Goal: Information Seeking & Learning: Learn about a topic

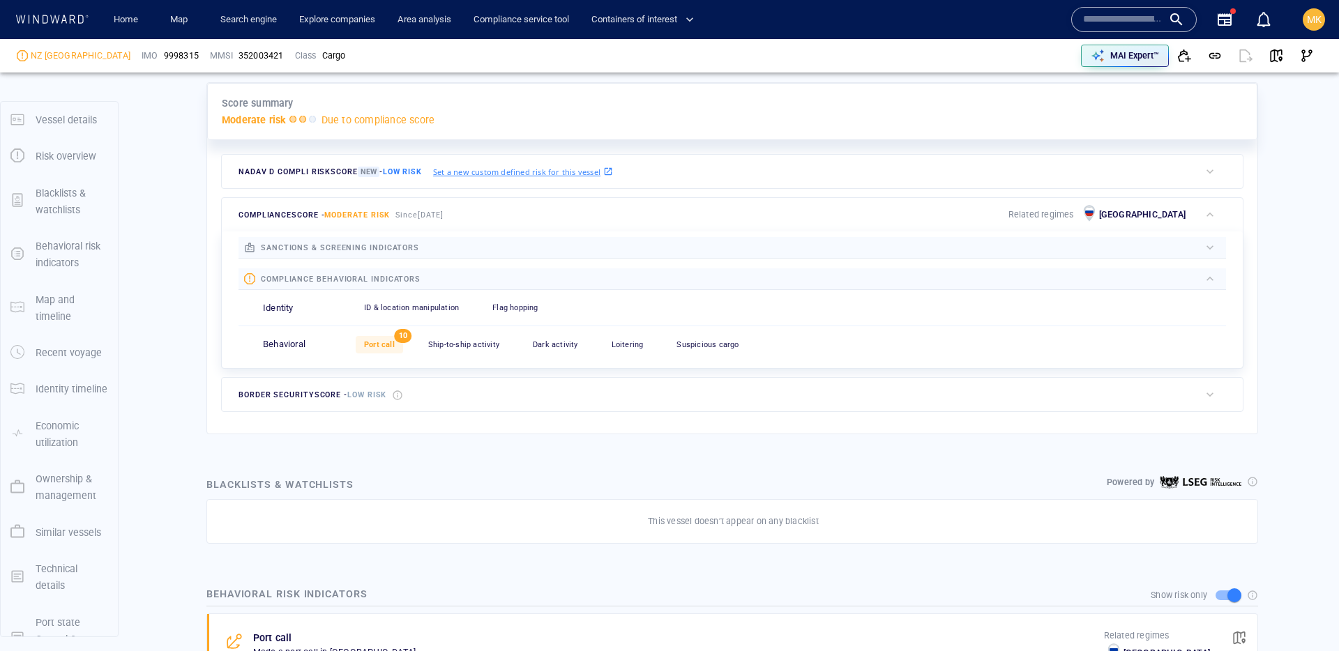
scroll to position [36, 0]
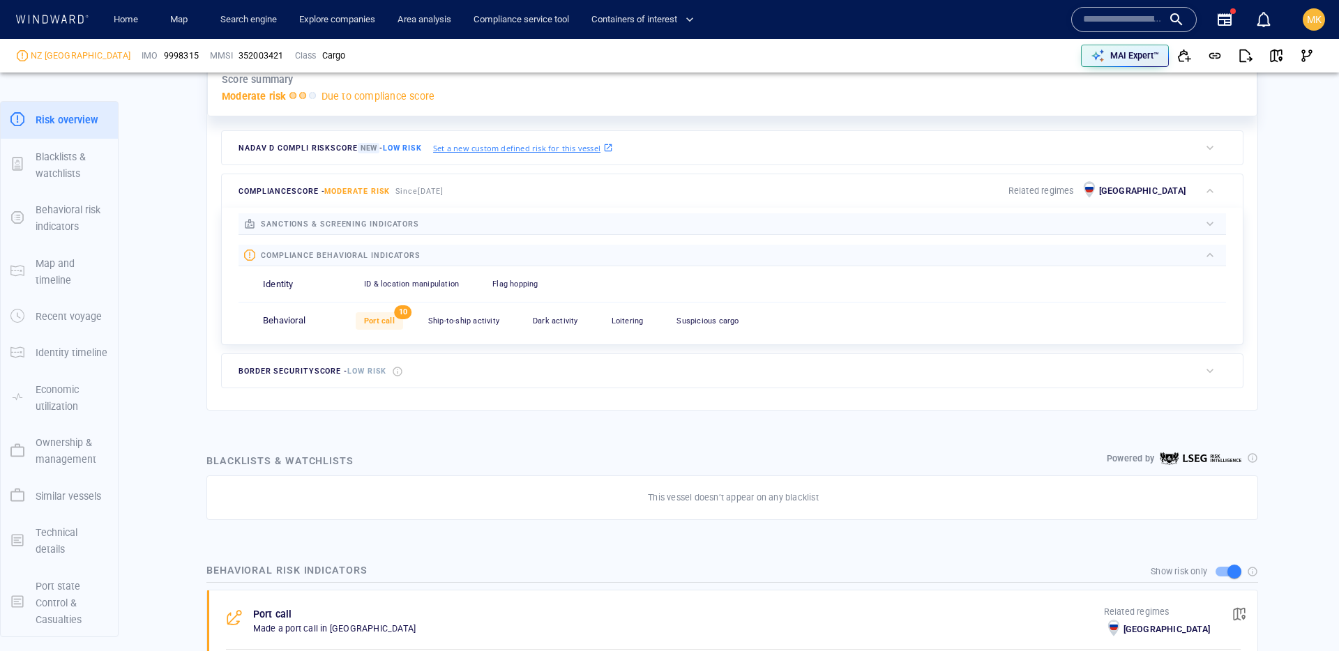
click at [164, 52] on span "9998315" at bounding box center [181, 56] width 35 height 13
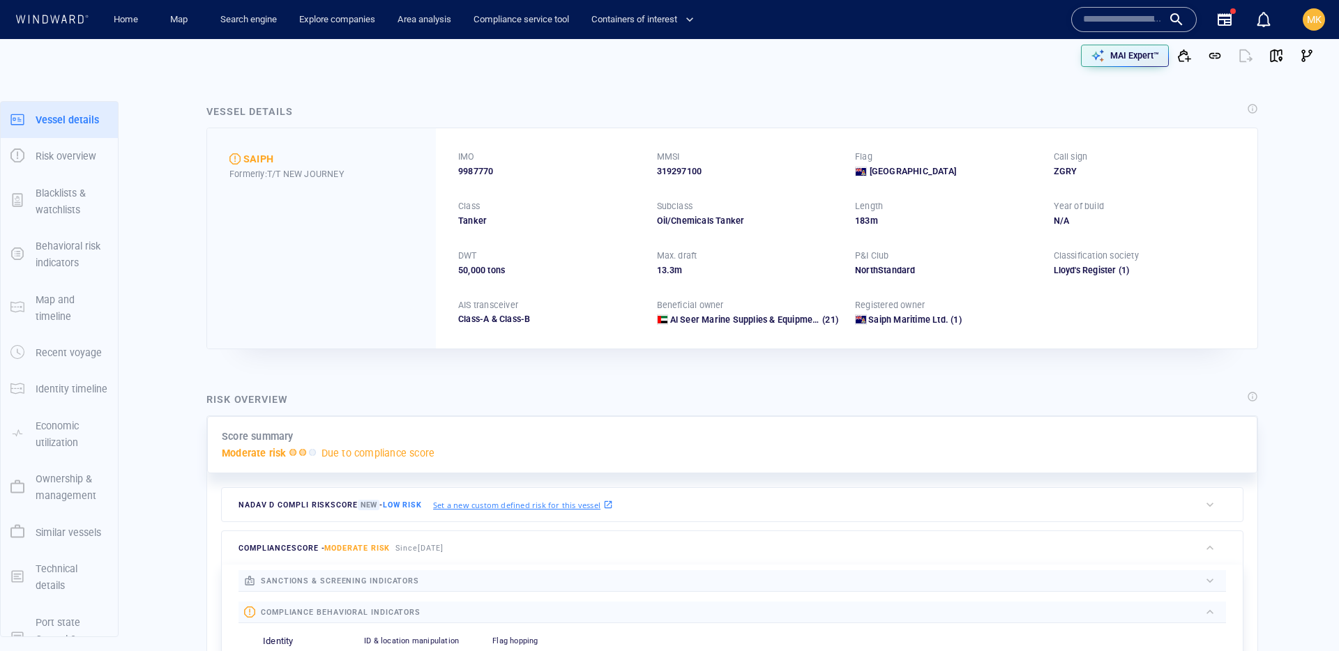
click at [492, 169] on span "9987770" at bounding box center [475, 171] width 35 height 13
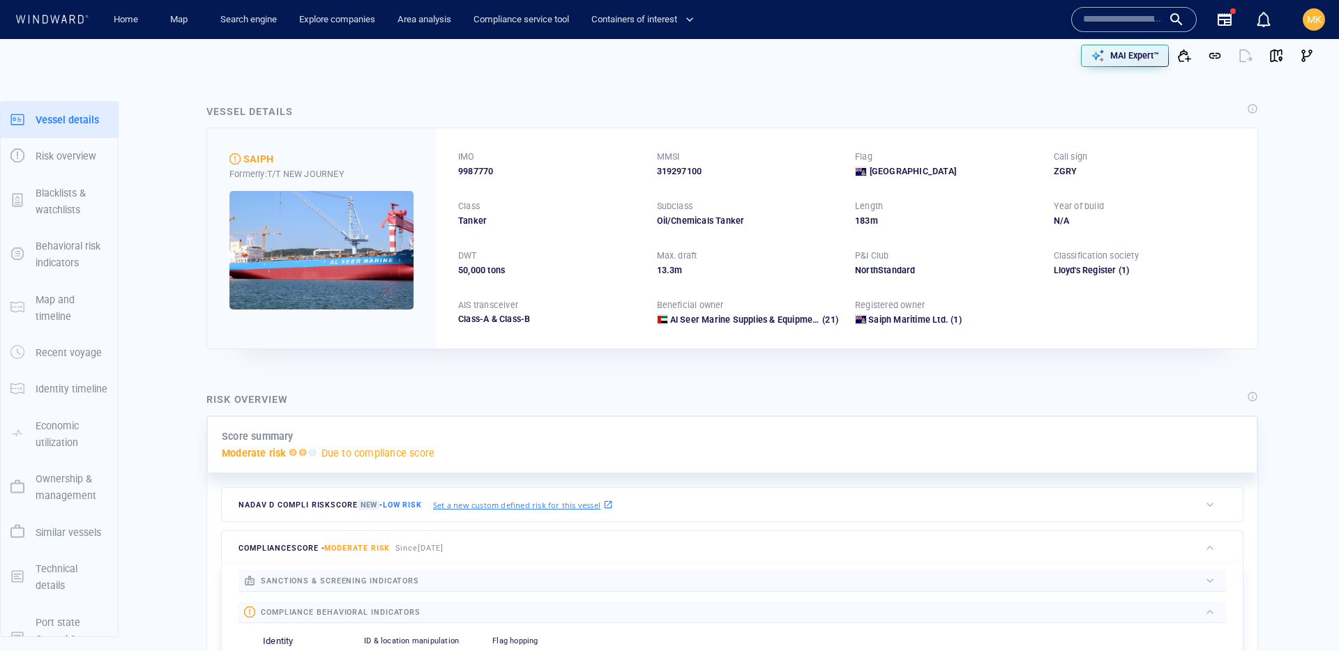
click at [486, 157] on div "IMO" at bounding box center [549, 157] width 188 height 18
click at [485, 174] on span "9987770" at bounding box center [475, 171] width 35 height 13
copy span "9987770"
click at [1154, 12] on input "text" at bounding box center [1123, 19] width 80 height 21
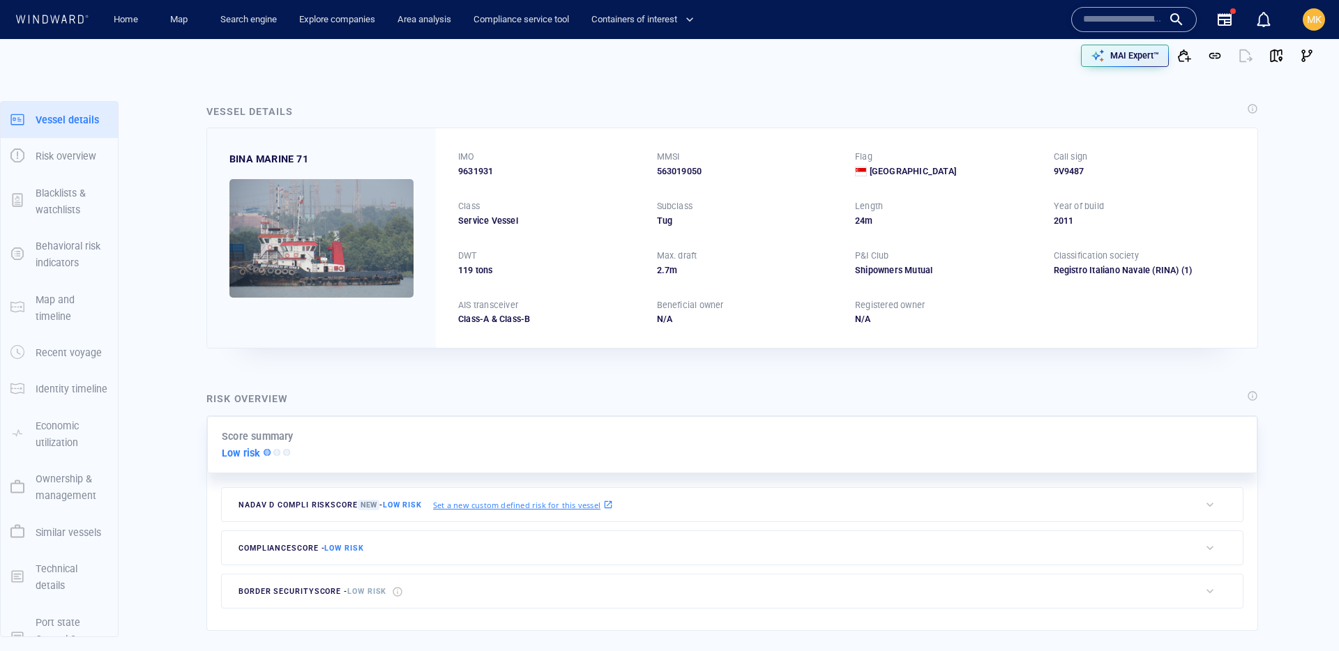
click at [1097, 20] on input "text" at bounding box center [1123, 19] width 80 height 21
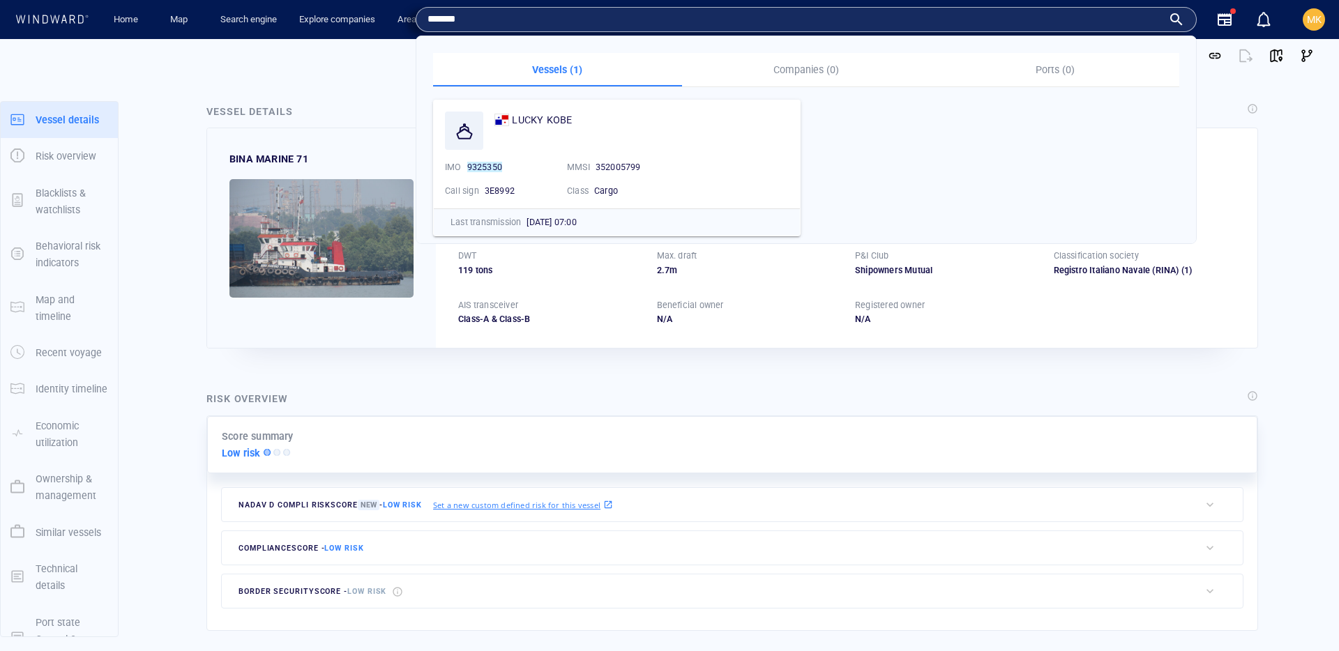
type input "*******"
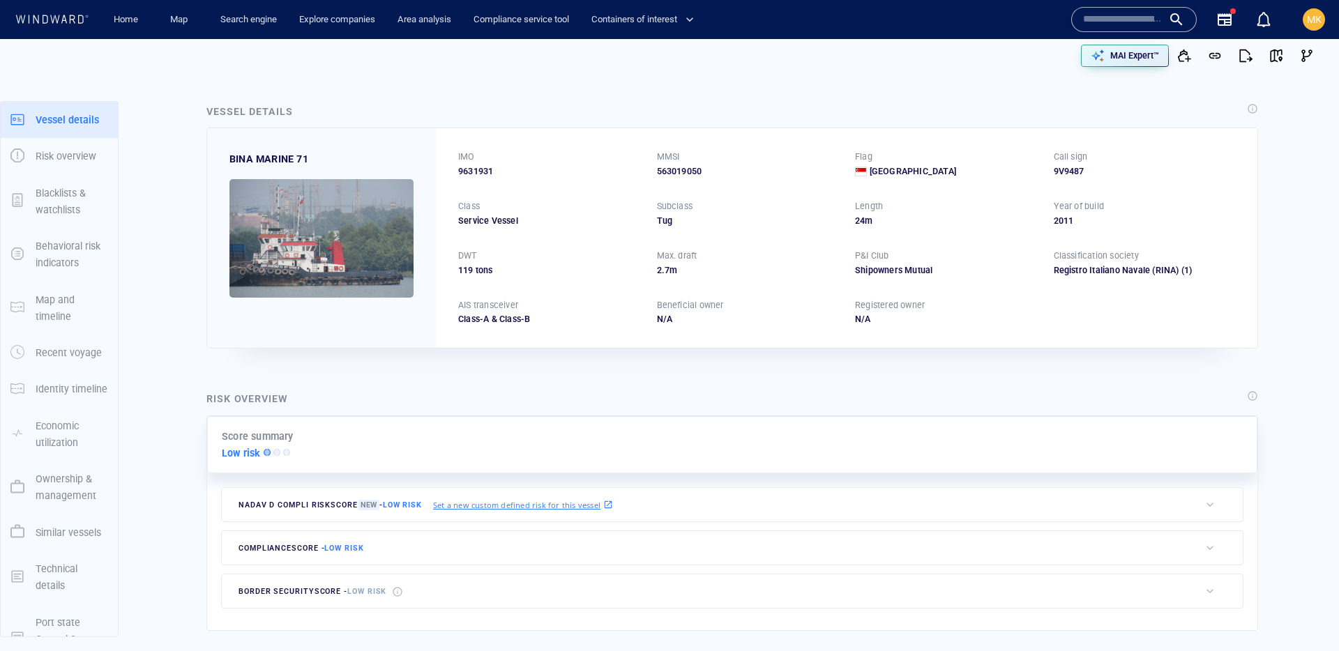
click at [1117, 27] on input "text" at bounding box center [1123, 19] width 80 height 21
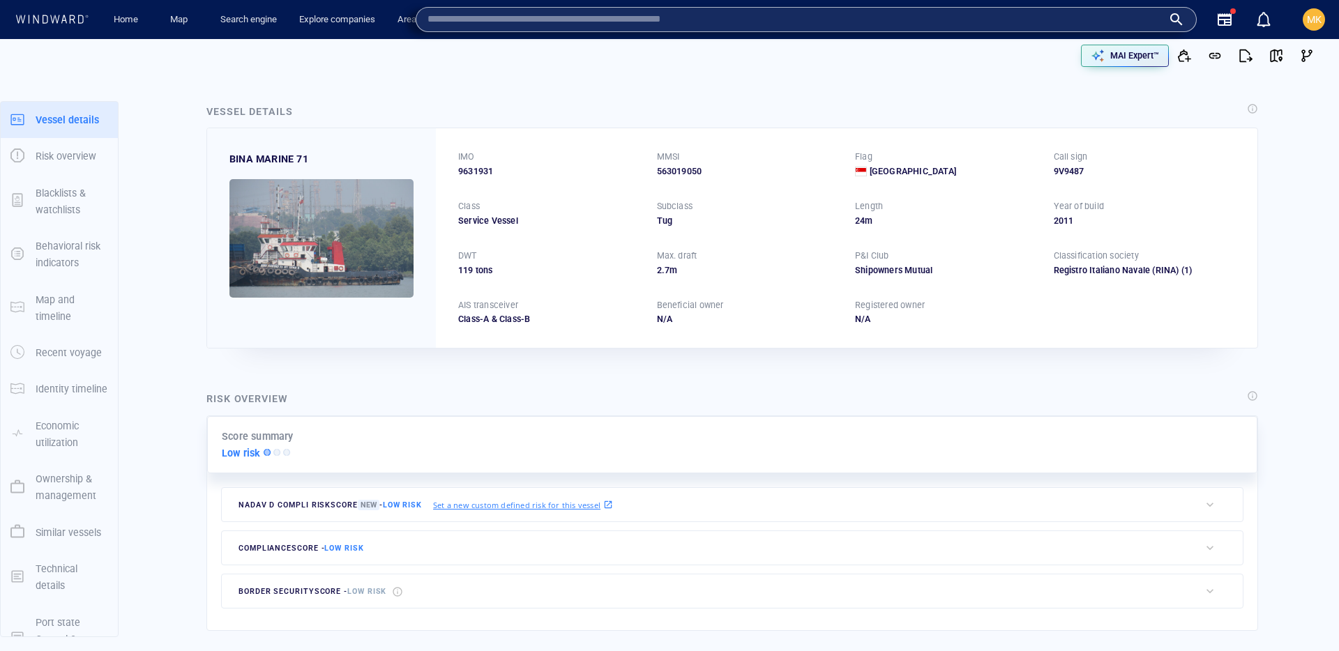
paste input "*******"
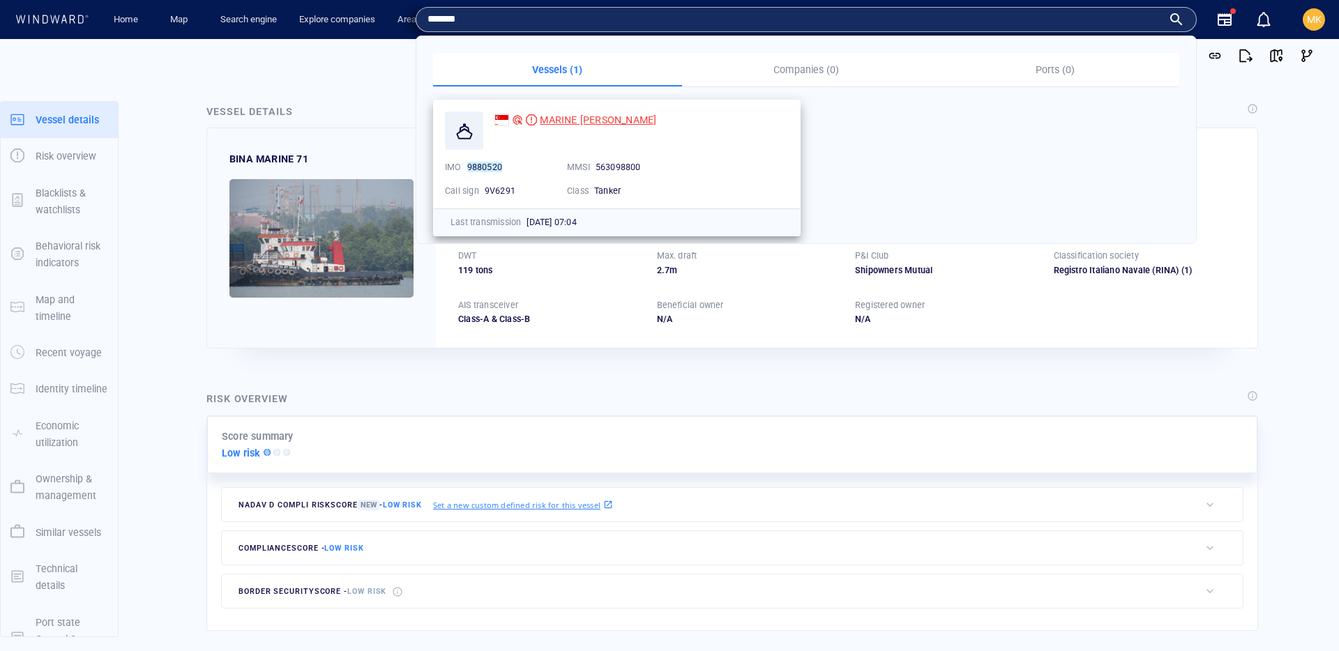
type input "*******"
click at [582, 121] on span "MARINE VICKY" at bounding box center [598, 119] width 116 height 11
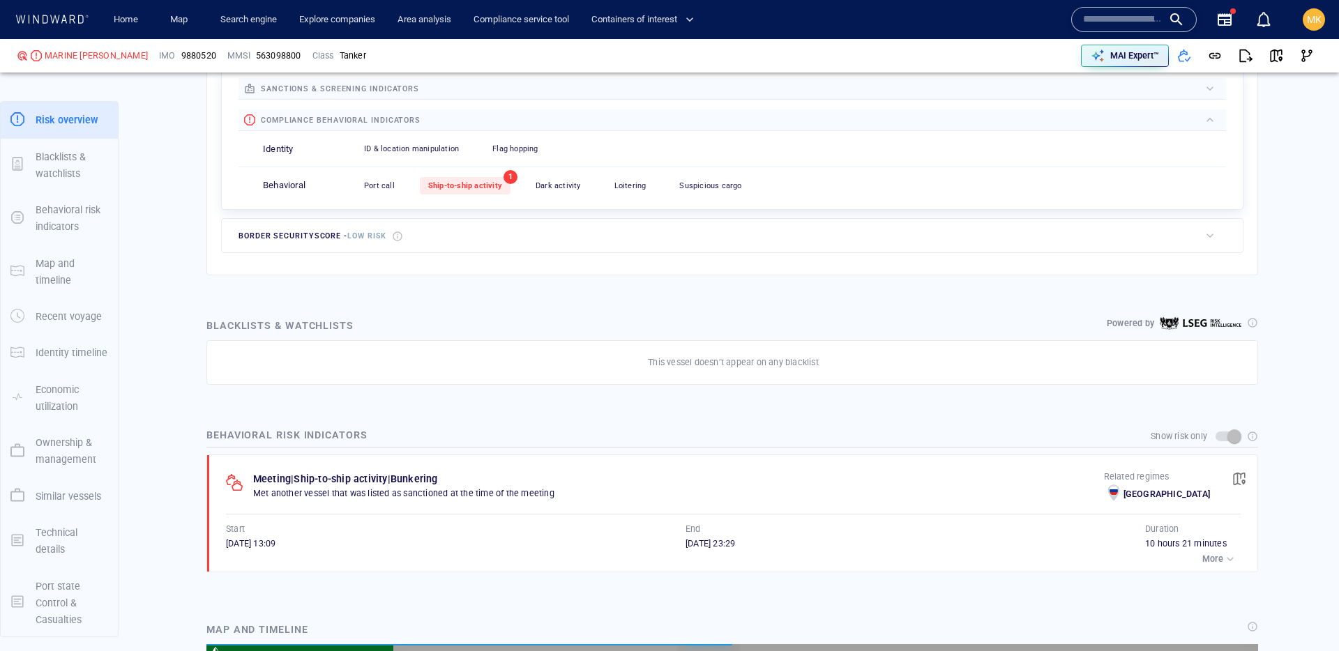
scroll to position [36216, 0]
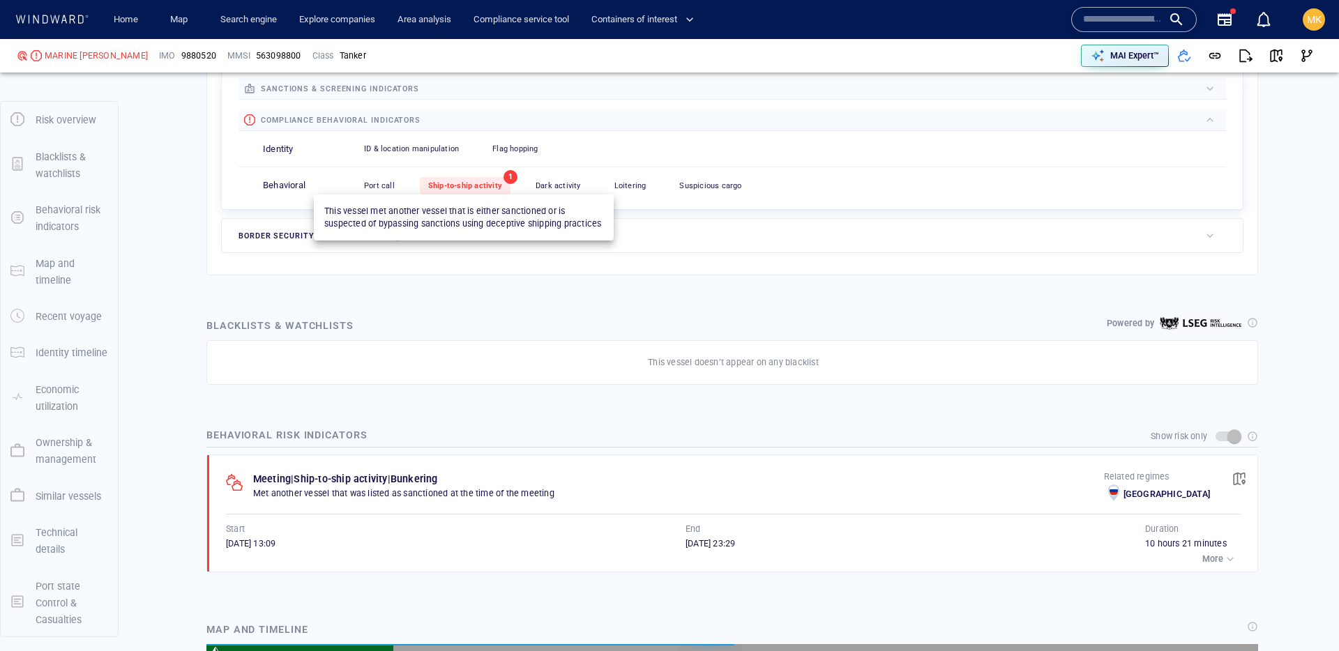
click at [461, 189] on span "Ship-to-ship activity" at bounding box center [465, 185] width 74 height 9
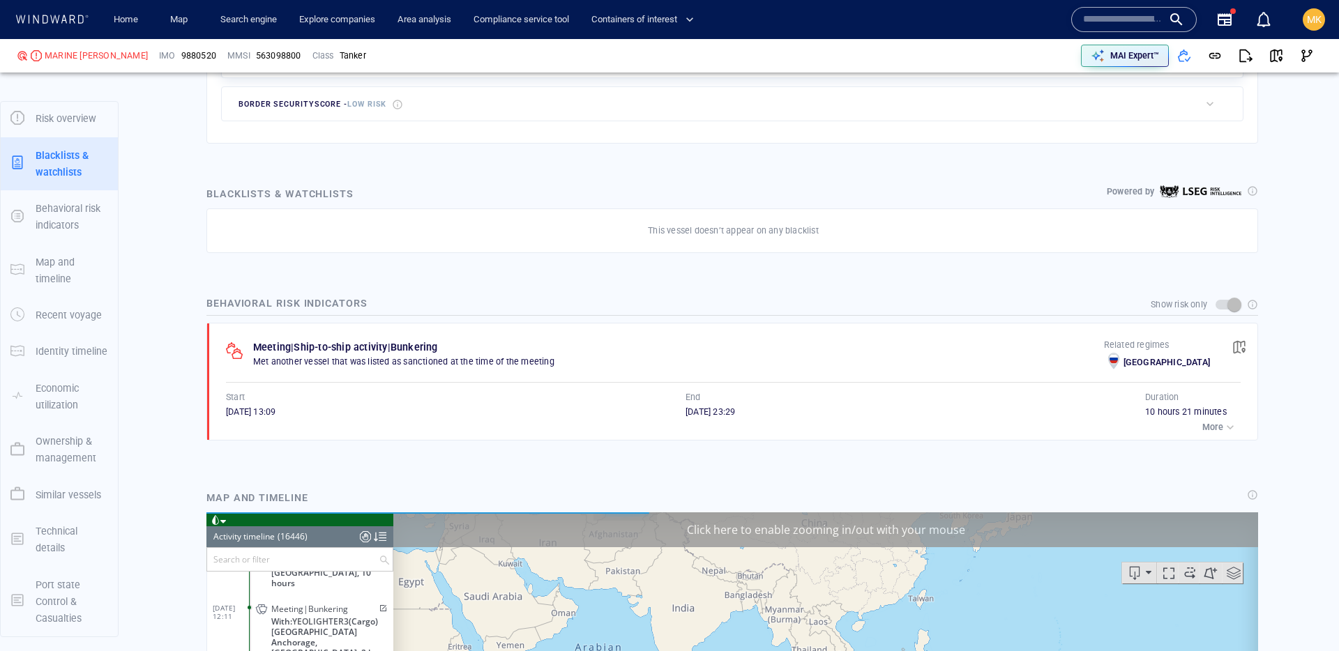
scroll to position [767, 0]
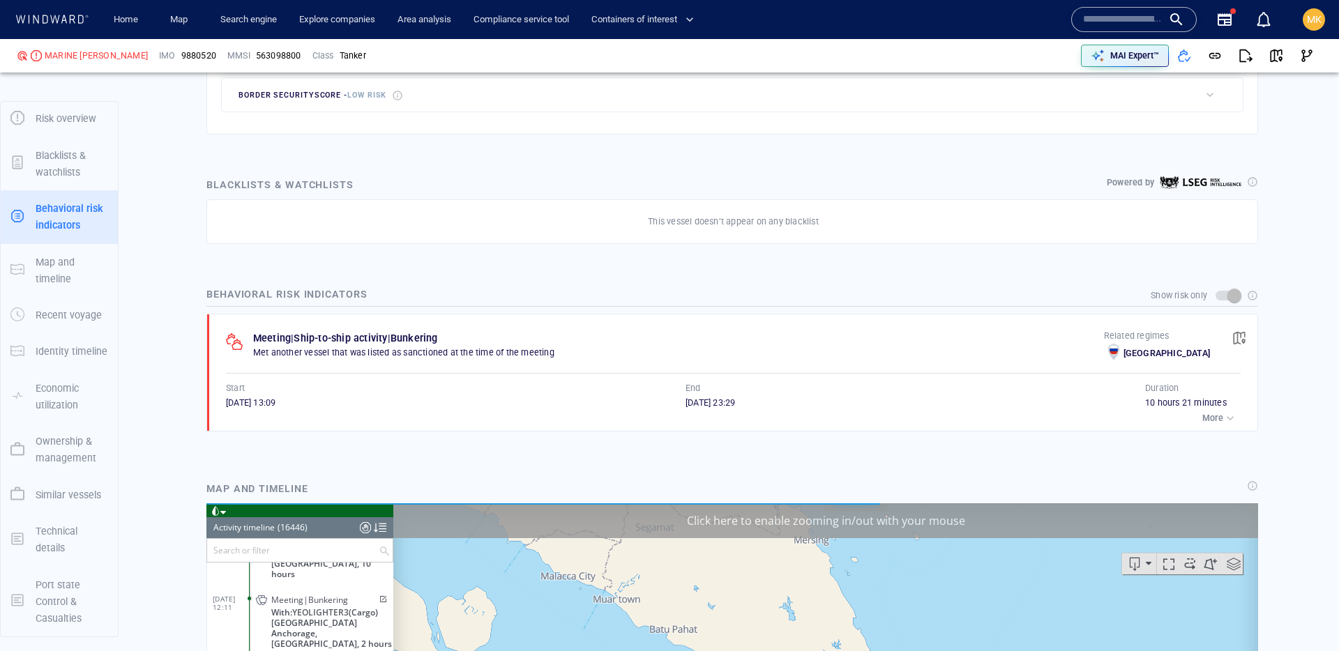
click at [1237, 419] on div "button" at bounding box center [1230, 419] width 14 height 14
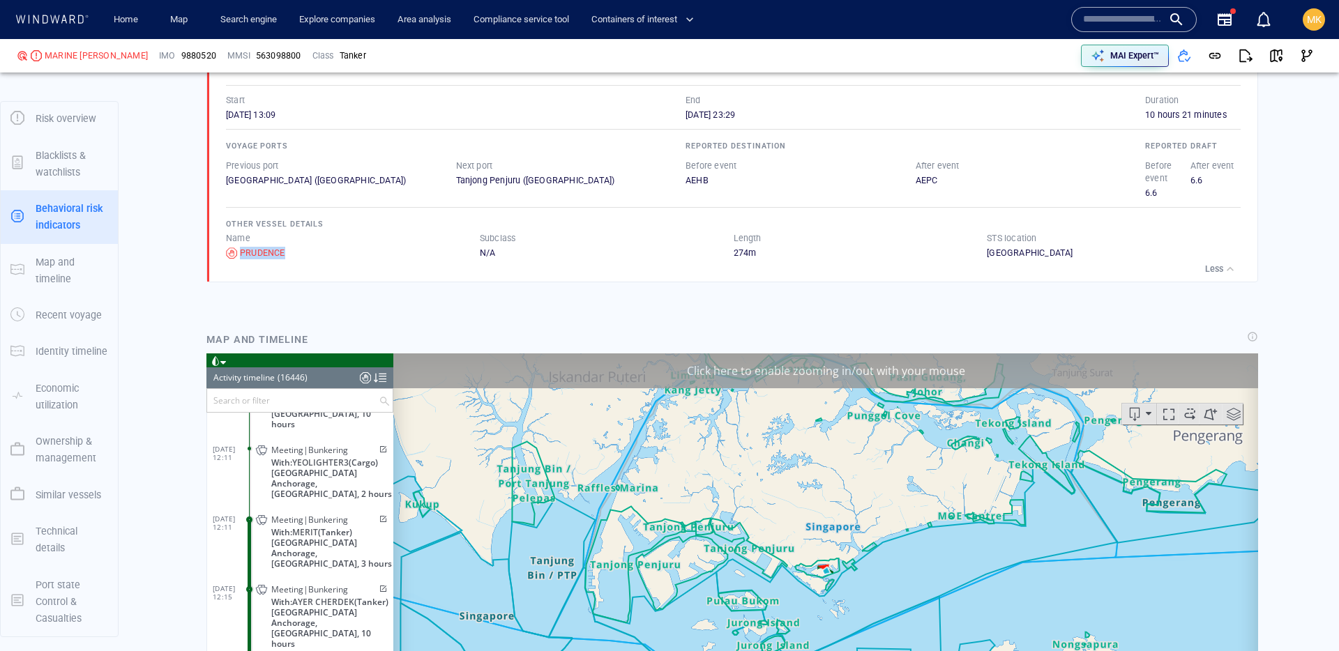
scroll to position [780, 0]
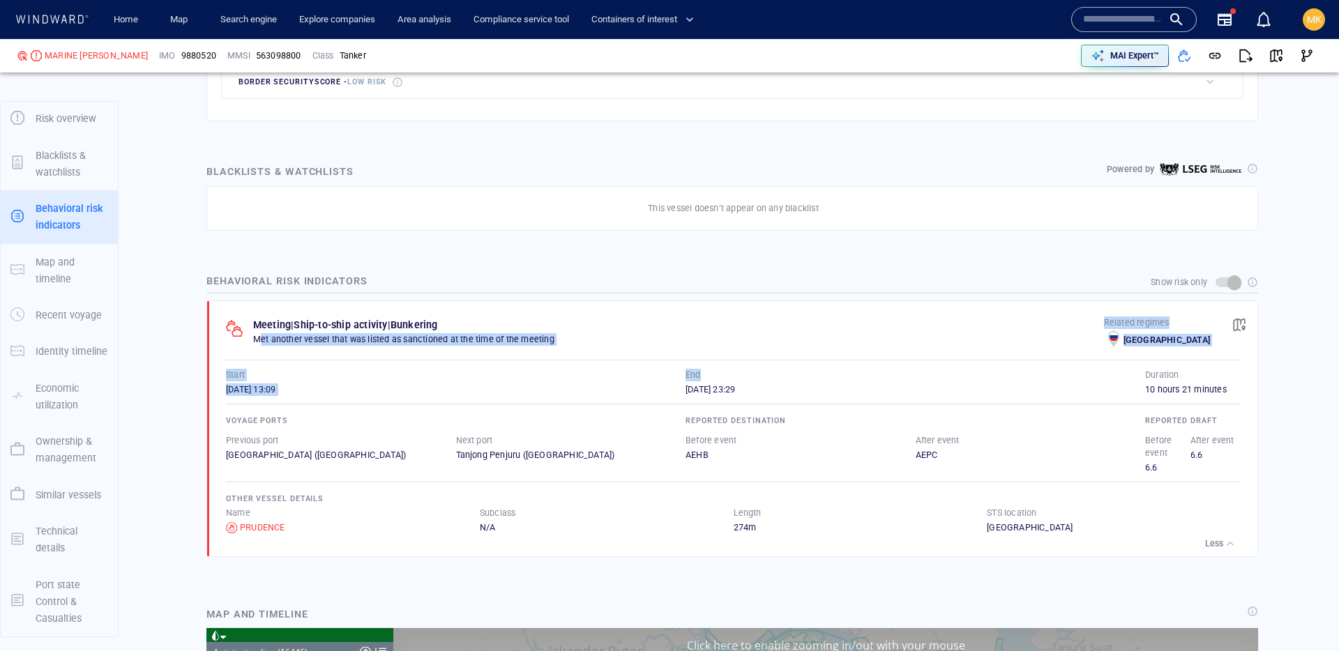
drag, startPoint x: 263, startPoint y: 340, endPoint x: 894, endPoint y: 382, distance: 632.6
click at [894, 382] on div "Meeting | Ship-to-ship activity | Bunkering Met another vessel that was listed …" at bounding box center [736, 428] width 1041 height 255
click at [350, 349] on div "Meeting | Ship-to-ship activity | Bunkering Met another vessel that was listed …" at bounding box center [678, 334] width 851 height 35
drag, startPoint x: 255, startPoint y: 340, endPoint x: 632, endPoint y: 341, distance: 377.4
click at [632, 341] on p "Met another vessel that was listed as sanctioned at the time of the meeting" at bounding box center [678, 339] width 851 height 13
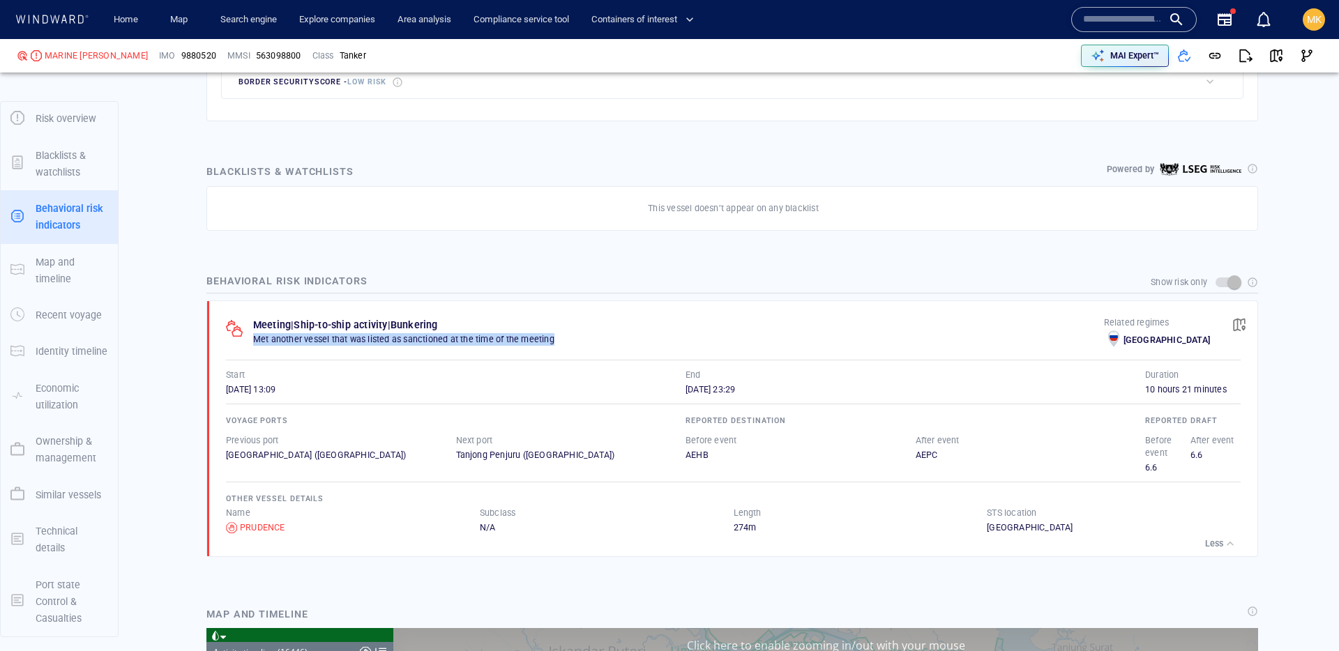
click at [401, 344] on p "Met another vessel that was listed as sanctioned at the time of the meeting" at bounding box center [678, 339] width 851 height 13
drag, startPoint x: 670, startPoint y: 387, endPoint x: 797, endPoint y: 393, distance: 127.8
click at [797, 393] on div "Start 10/12/2024 13:09 End 10/12/2024 23:29" at bounding box center [685, 382] width 919 height 27
click at [799, 393] on div "10/12/2024 23:29" at bounding box center [916, 390] width 460 height 13
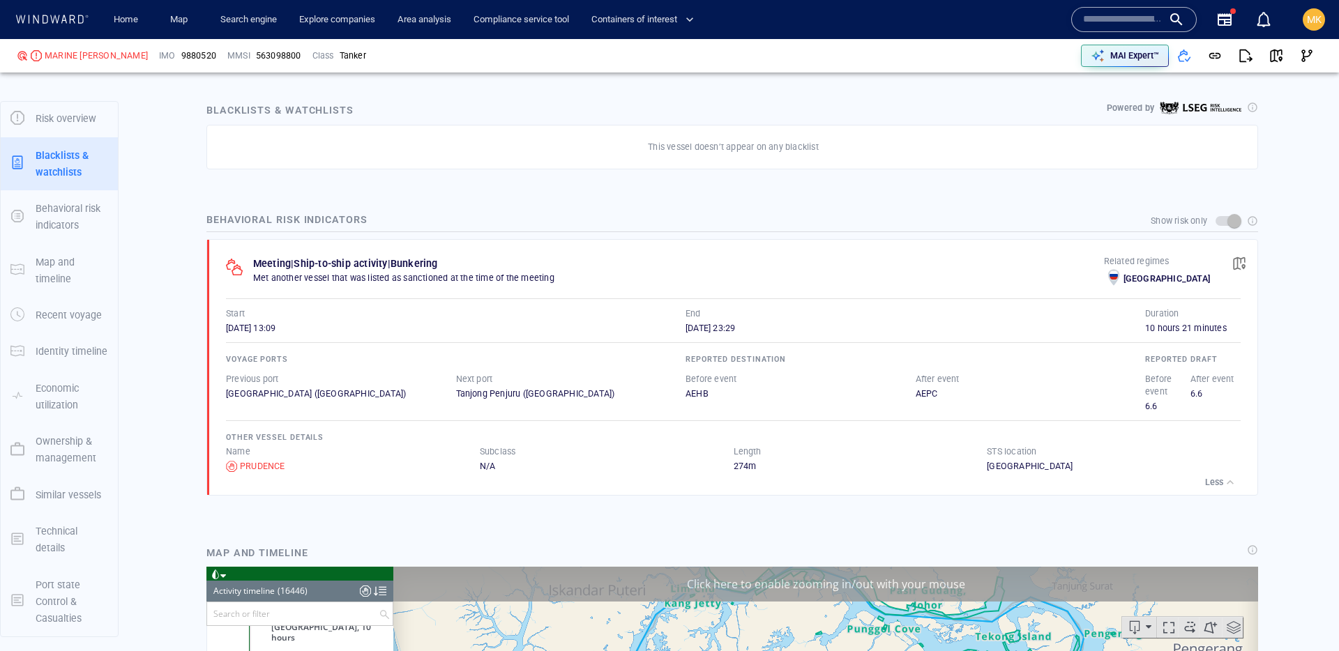
scroll to position [919, 0]
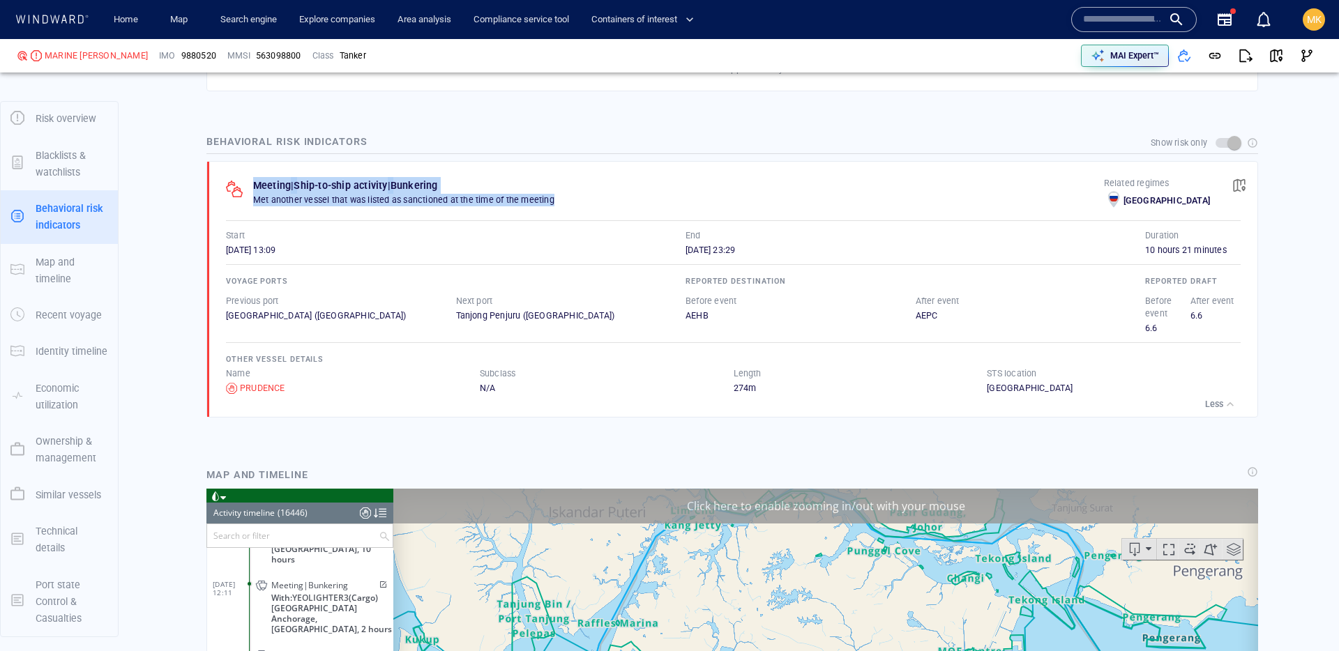
drag, startPoint x: 245, startPoint y: 202, endPoint x: 535, endPoint y: 216, distance: 290.5
click at [535, 216] on div "Meeting | Ship-to-ship activity | Bunkering Met another vessel that was listed …" at bounding box center [736, 289] width 1041 height 255
click at [536, 216] on div "Meeting | Ship-to-ship activity | Bunkering Met another vessel that was listed …" at bounding box center [736, 289] width 1041 height 255
drag, startPoint x: 555, startPoint y: 208, endPoint x: 239, endPoint y: 189, distance: 315.8
click at [239, 189] on div "Meeting | Ship-to-ship activity | Bunkering Met another vessel that was listed …" at bounding box center [665, 194] width 878 height 35
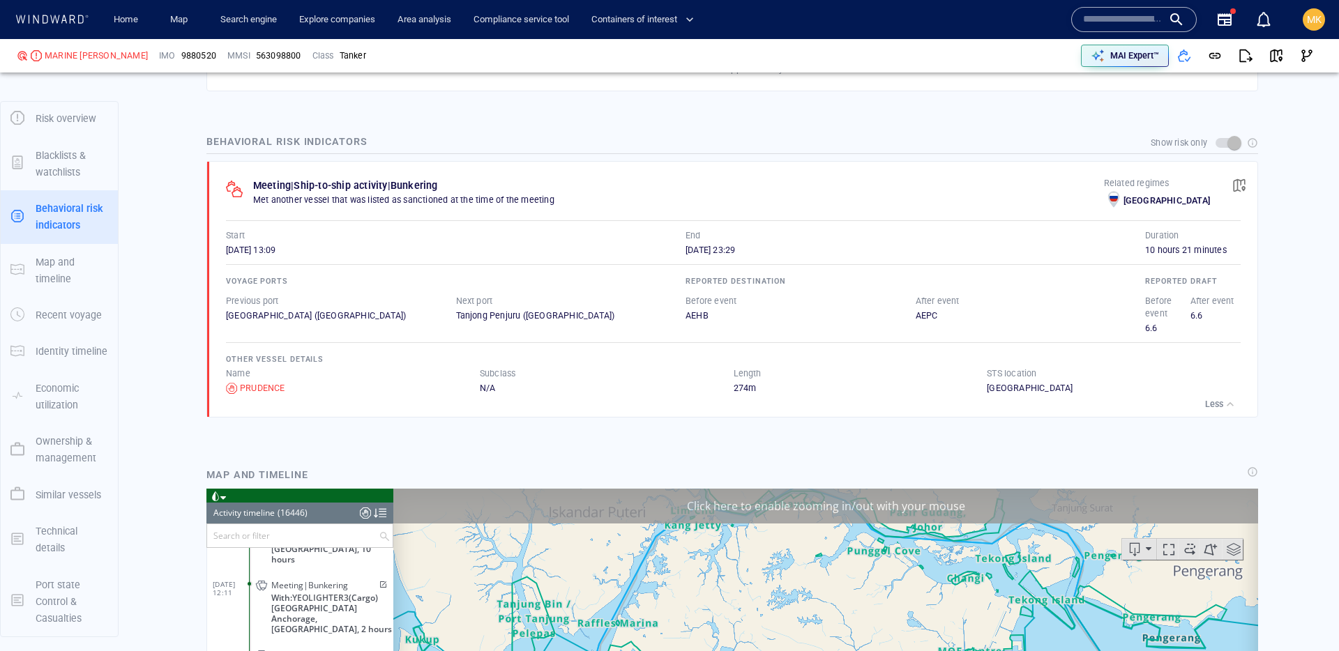
click at [239, 189] on div at bounding box center [239, 196] width 27 height 31
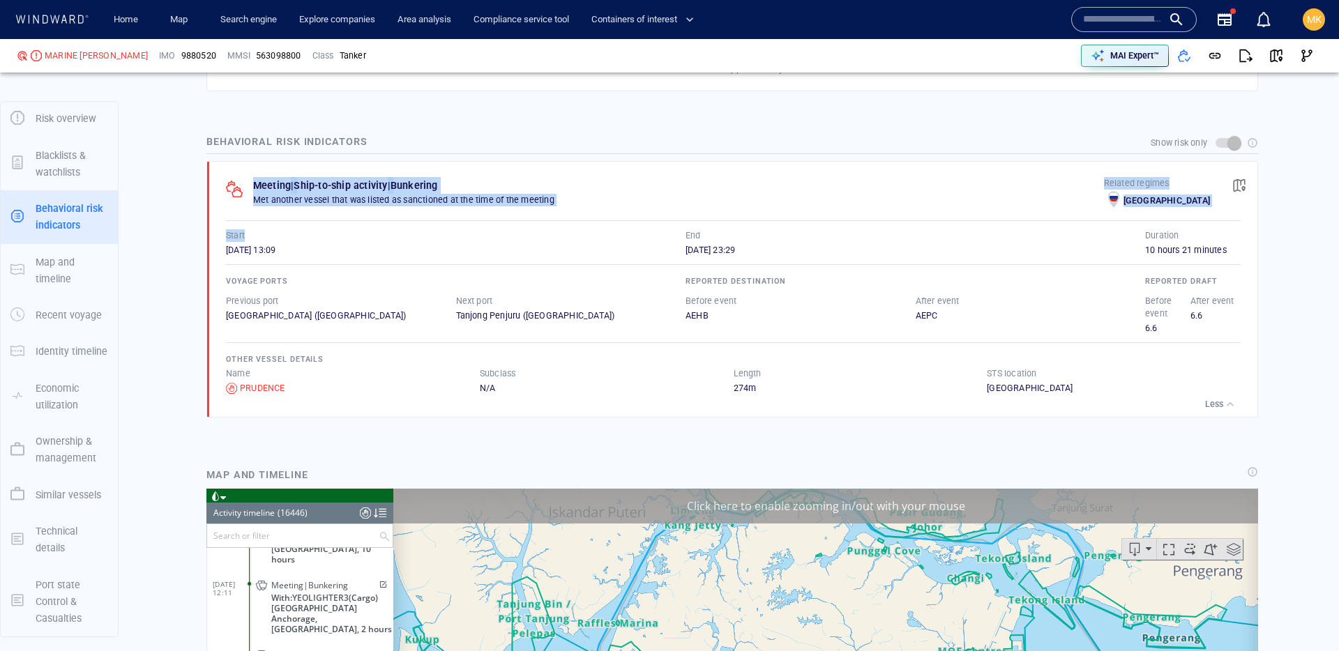
drag, startPoint x: 255, startPoint y: 183, endPoint x: 576, endPoint y: 236, distance: 326.0
click at [576, 236] on div "Meeting | Ship-to-ship activity | Bunkering Met another vessel that was listed …" at bounding box center [736, 289] width 1041 height 255
click at [576, 236] on div "Start" at bounding box center [455, 236] width 465 height 18
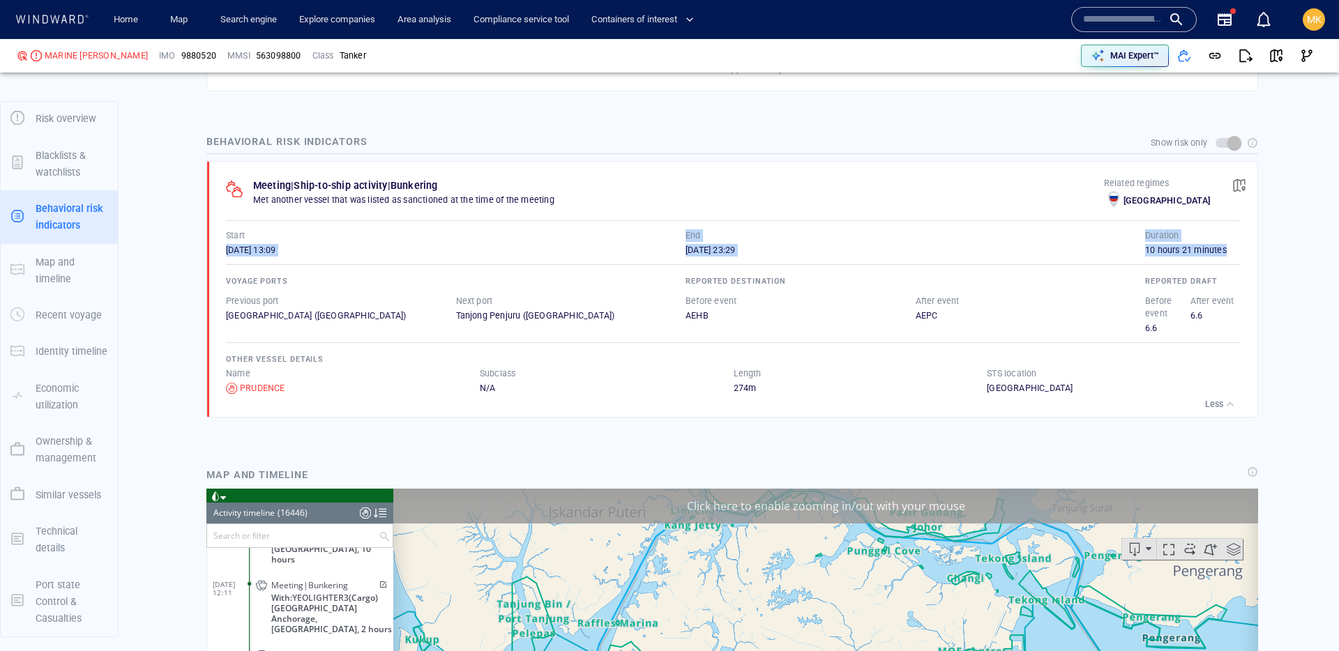
drag, startPoint x: 213, startPoint y: 253, endPoint x: 354, endPoint y: 259, distance: 140.4
click at [354, 259] on div "Meeting | Ship-to-ship activity | Bunkering Met another vessel that was listed …" at bounding box center [733, 289] width 1048 height 255
click at [354, 259] on div "Voyage ports Previous port Pulau Sebarok (Singapore) Next port Tanjong Penjuru …" at bounding box center [733, 325] width 1015 height 138
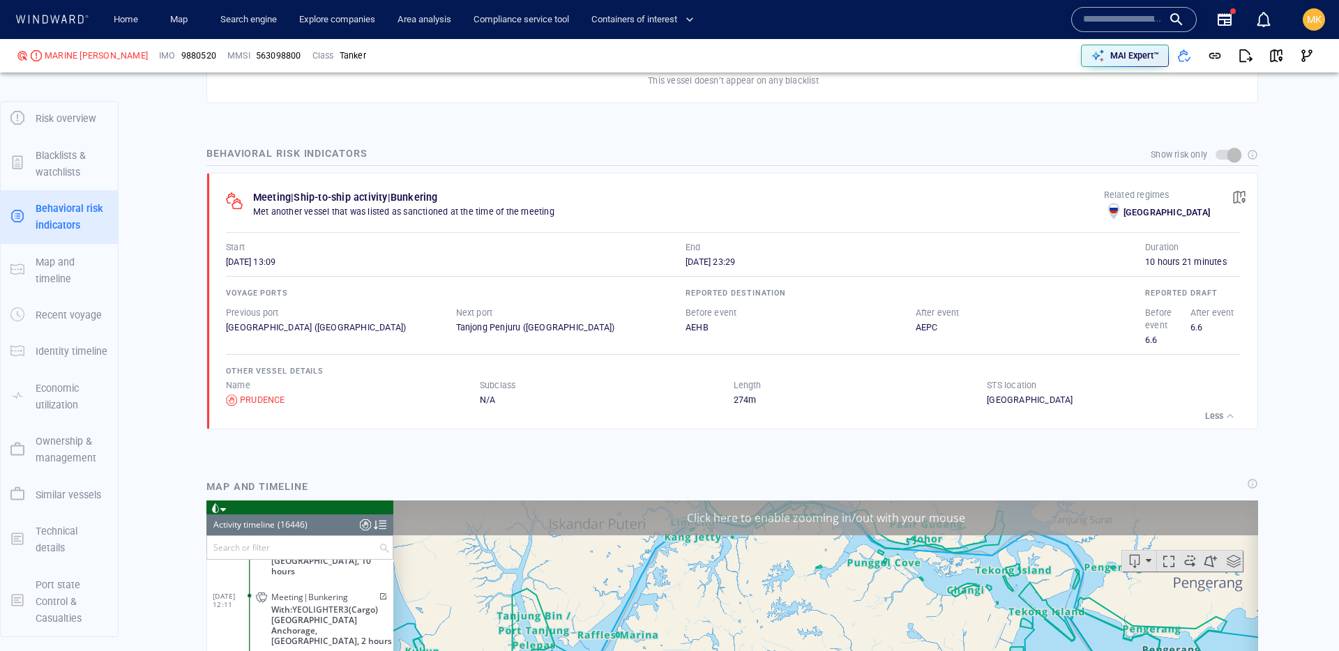
scroll to position [893, 0]
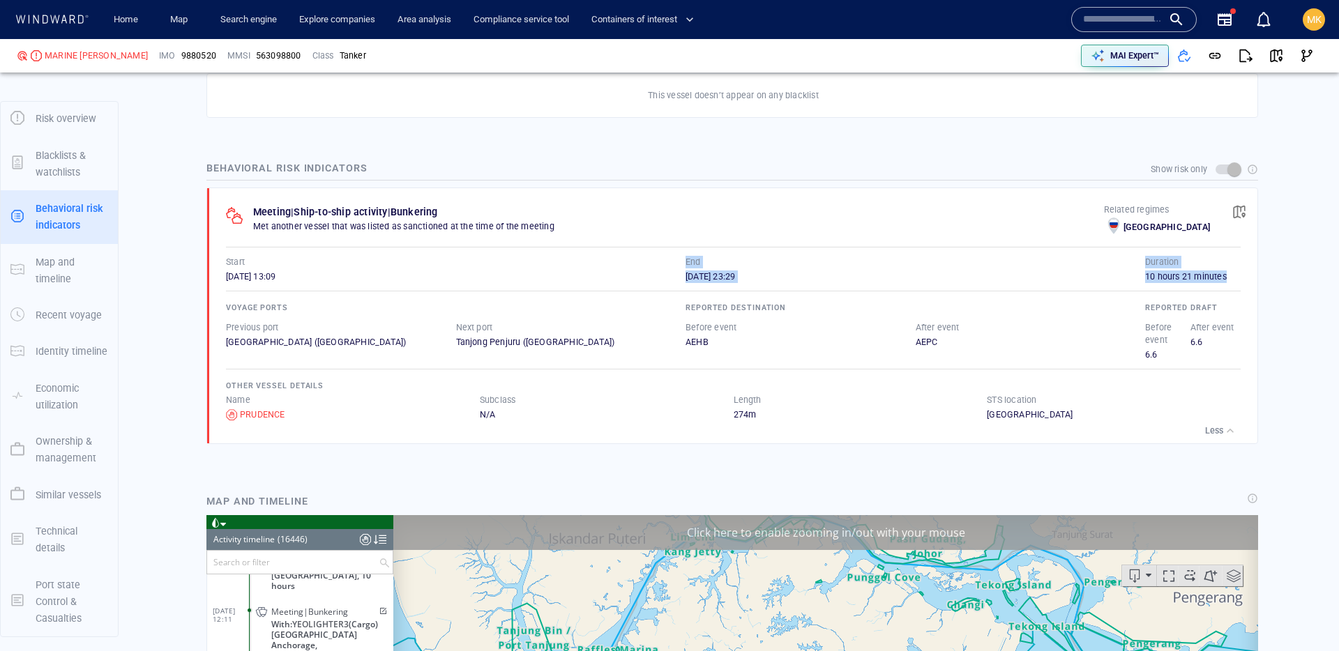
drag, startPoint x: 225, startPoint y: 282, endPoint x: 315, endPoint y: 278, distance: 90.1
click at [315, 278] on div "Meeting | Ship-to-ship activity | Bunkering Met another vessel that was listed …" at bounding box center [736, 315] width 1041 height 255
click at [315, 278] on div "10/12/2024 13:09" at bounding box center [456, 277] width 460 height 13
drag, startPoint x: 684, startPoint y: 289, endPoint x: 767, endPoint y: 285, distance: 83.1
click at [767, 285] on div "Voyage ports Previous port Pulau Sebarok (Singapore) Next port Tanjong Penjuru …" at bounding box center [733, 351] width 1015 height 138
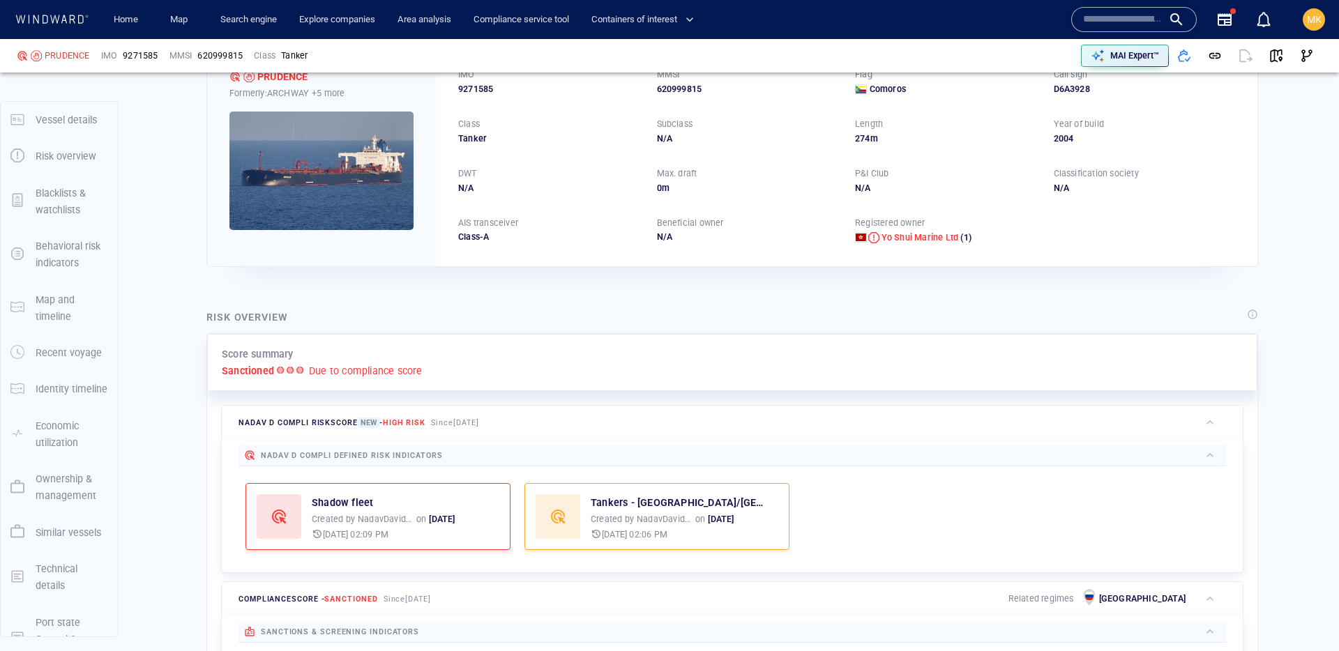
scroll to position [295, 0]
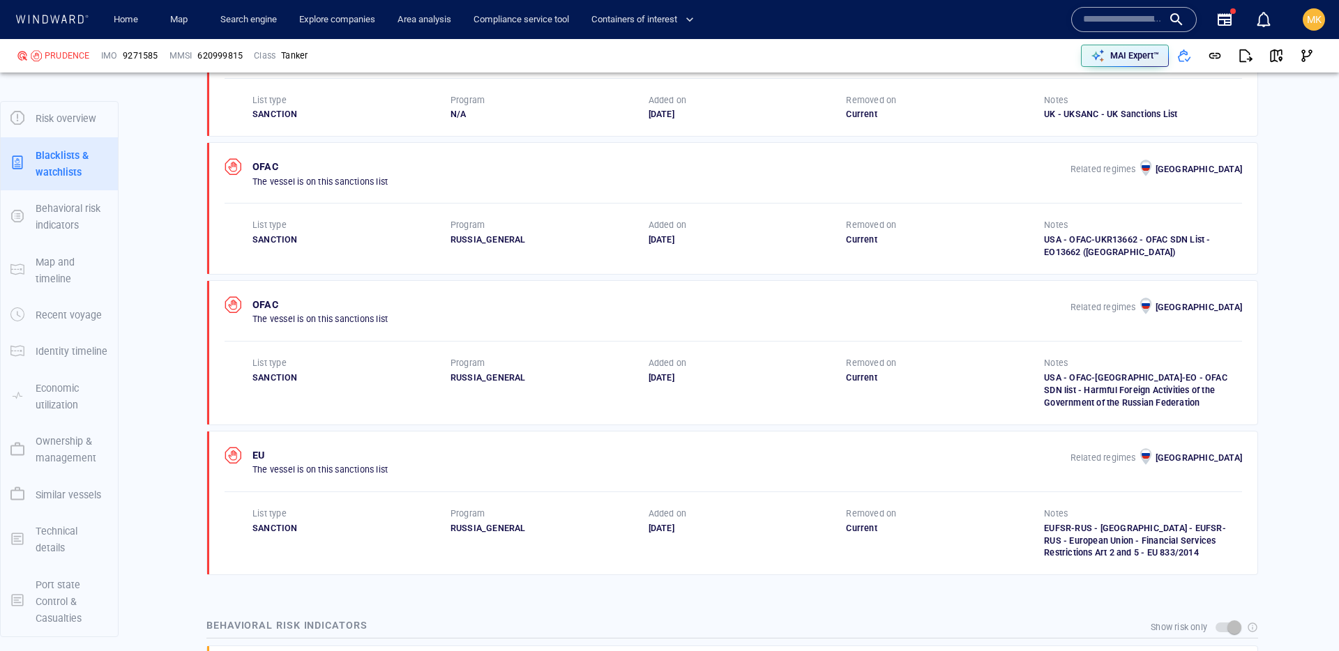
scroll to position [1221, 0]
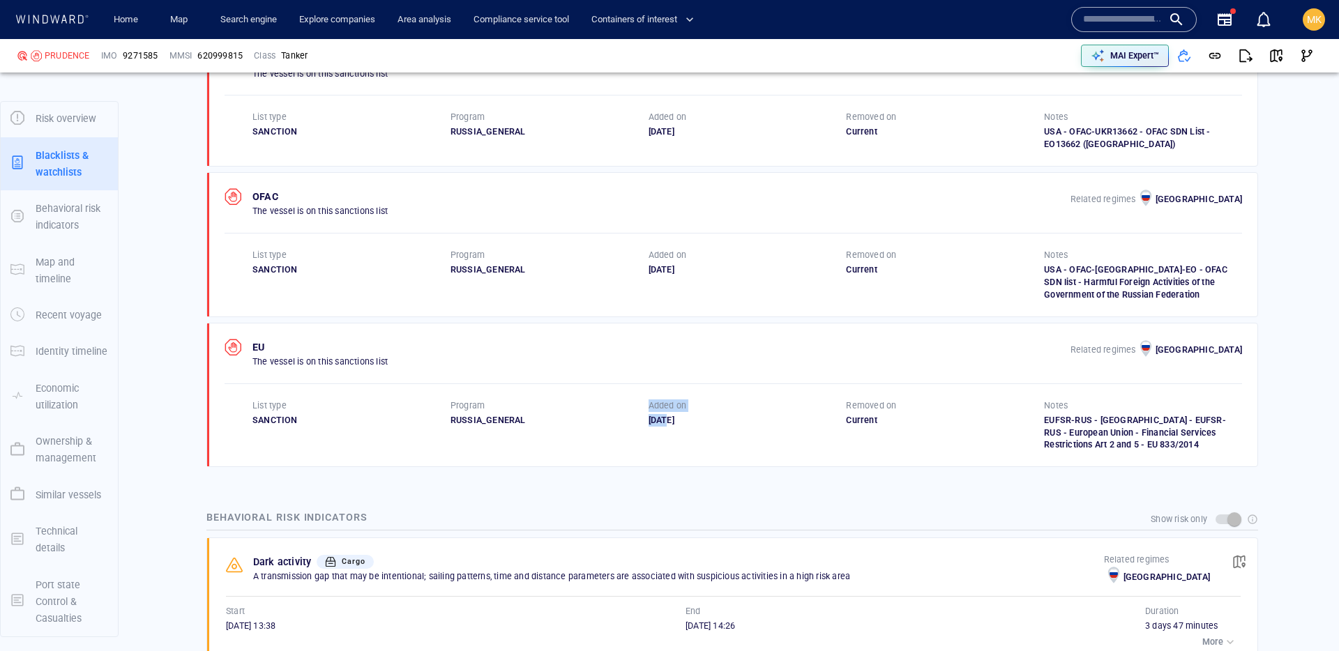
drag, startPoint x: 488, startPoint y: 425, endPoint x: 674, endPoint y: 422, distance: 185.6
click at [670, 421] on div "List type SANCTION Program [GEOGRAPHIC_DATA] Added on [DATE] Removed on Current…" at bounding box center [748, 426] width 990 height 52
click at [729, 426] on div "[DATE]" at bounding box center [748, 420] width 198 height 13
drag, startPoint x: 729, startPoint y: 426, endPoint x: 589, endPoint y: 421, distance: 139.6
click at [589, 421] on div "List type SANCTION Program [GEOGRAPHIC_DATA] Added on [DATE] Removed on Current…" at bounding box center [748, 426] width 990 height 52
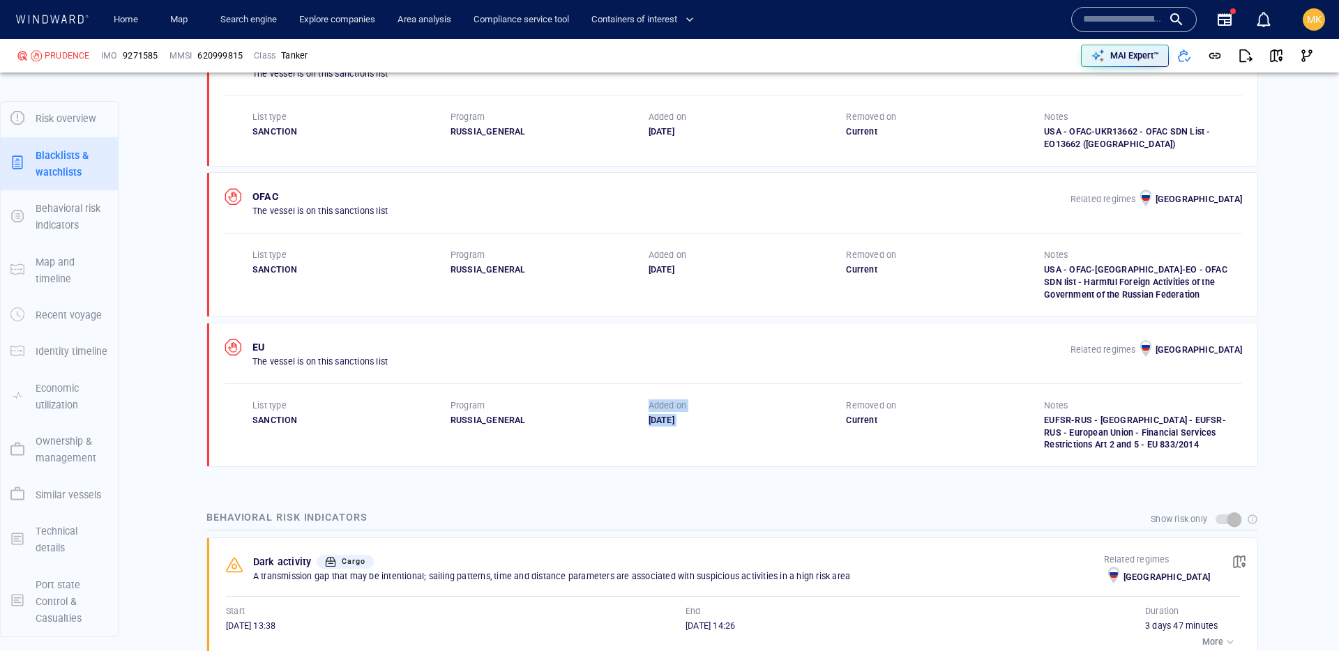
click at [589, 421] on div "RUSSIA_GENERAL" at bounding box center [550, 420] width 198 height 13
drag, startPoint x: 638, startPoint y: 274, endPoint x: 713, endPoint y: 262, distance: 76.3
click at [713, 262] on div "List type SANCTION Program [GEOGRAPHIC_DATA] Added on [DATE] Removed on Current…" at bounding box center [748, 275] width 990 height 52
click at [711, 276] on div "[DATE]" at bounding box center [748, 270] width 198 height 13
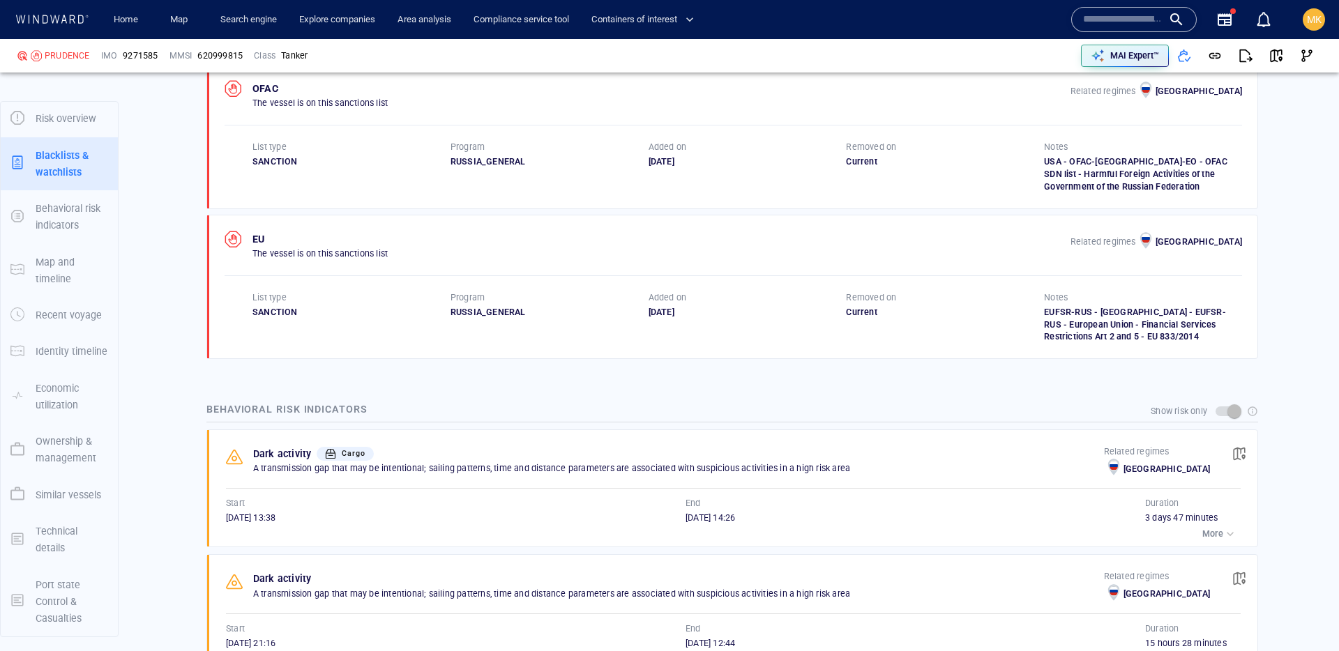
scroll to position [1371, 0]
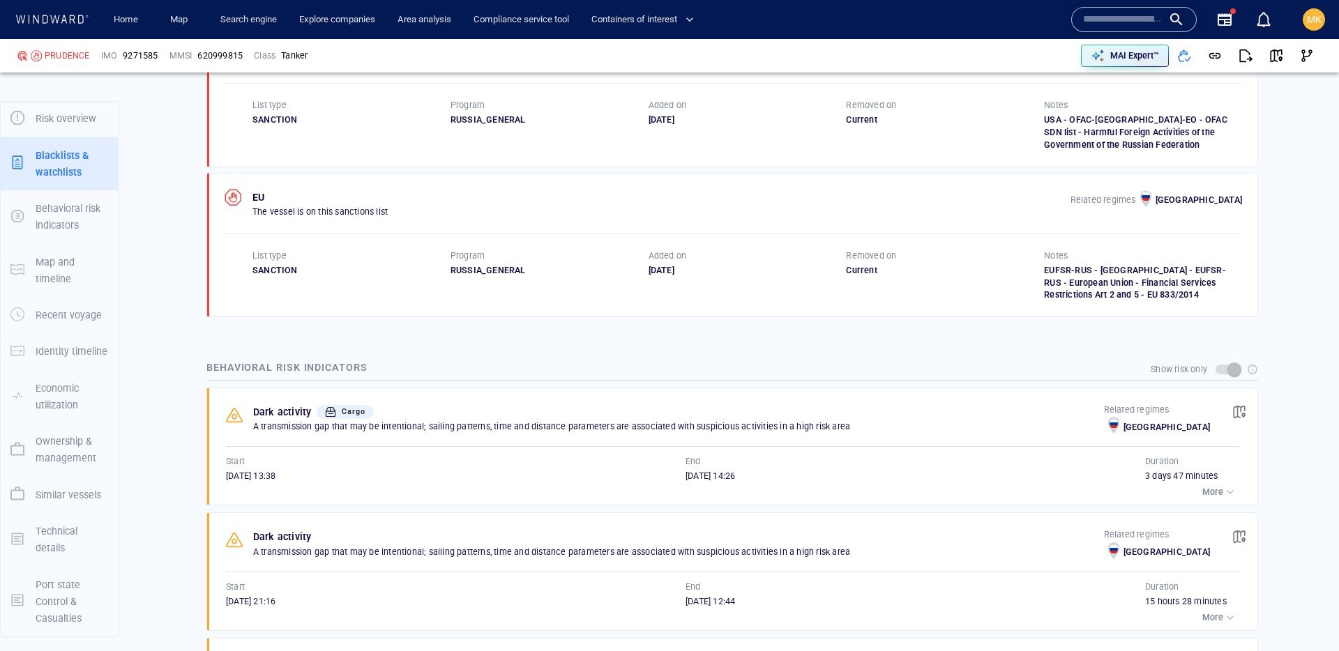
click at [441, 414] on div "Dark activity Cargo" at bounding box center [678, 412] width 857 height 22
click at [312, 368] on div "Show risk only" at bounding box center [732, 369] width 1052 height 27
drag, startPoint x: 205, startPoint y: 369, endPoint x: 384, endPoint y: 368, distance: 178.6
click at [384, 368] on div "Behavioral risk indicators Show risk only Dark activity Cargo A transmission ga…" at bounding box center [732, 650] width 1057 height 588
click at [384, 368] on div "Show risk only" at bounding box center [732, 369] width 1052 height 27
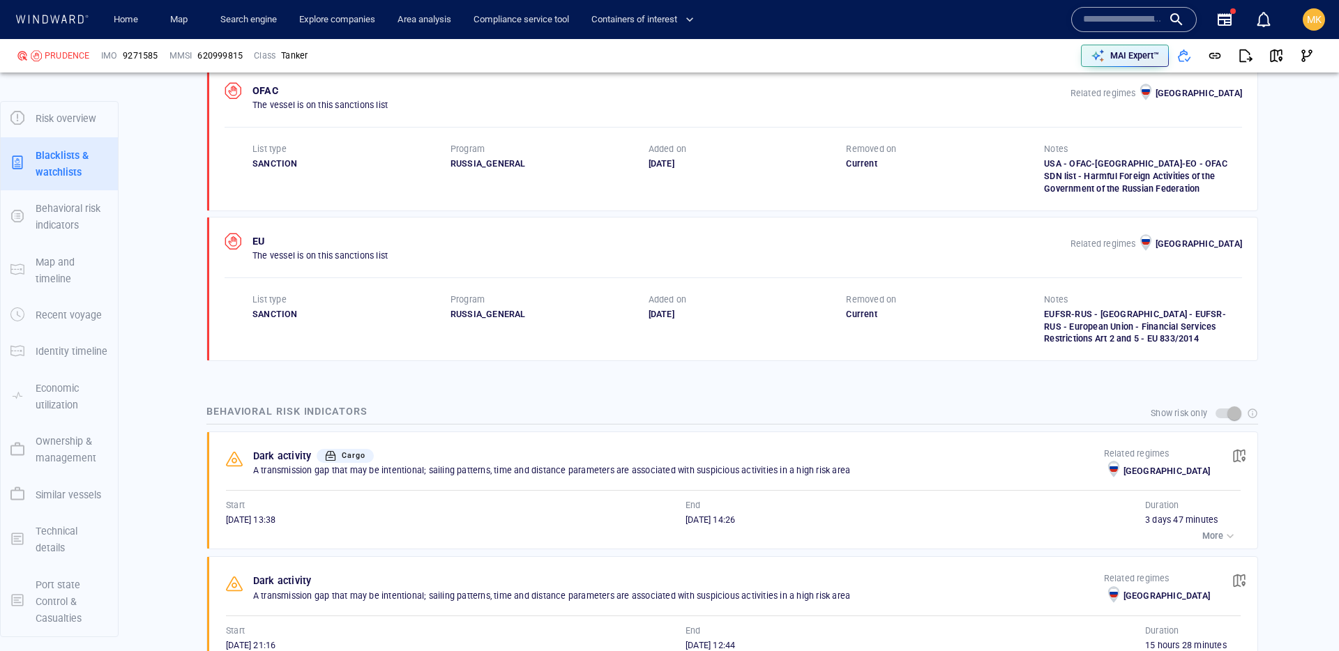
scroll to position [1325, 0]
drag, startPoint x: 690, startPoint y: 308, endPoint x: 700, endPoint y: 314, distance: 11.2
click at [690, 308] on div "Added on" at bounding box center [748, 303] width 204 height 18
drag, startPoint x: 701, startPoint y: 315, endPoint x: 612, endPoint y: 319, distance: 88.7
click at [612, 319] on div "List type SANCTION Program [GEOGRAPHIC_DATA] Added on [DATE] Removed on Current…" at bounding box center [748, 322] width 990 height 52
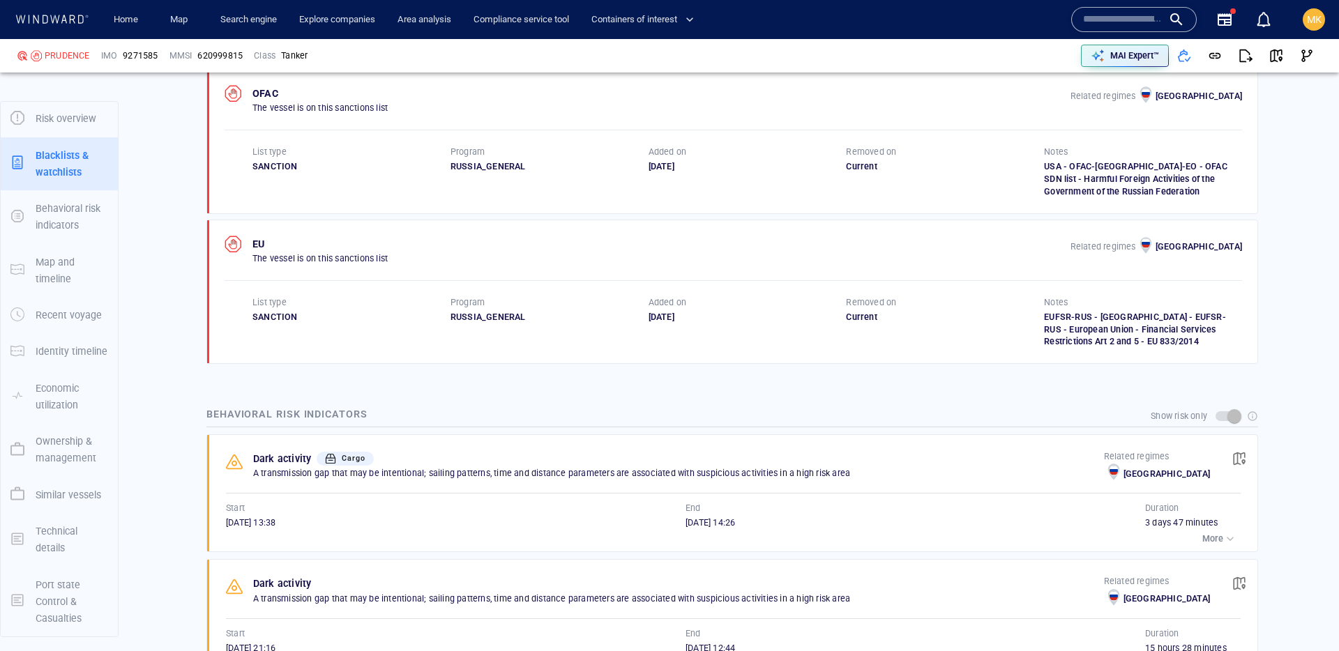
click at [639, 321] on div "RUSSIA_GENERAL" at bounding box center [550, 317] width 198 height 13
drag, startPoint x: 661, startPoint y: 320, endPoint x: 718, endPoint y: 319, distance: 57.9
click at [718, 319] on div "[DATE]" at bounding box center [748, 317] width 198 height 13
drag, startPoint x: 648, startPoint y: 323, endPoint x: 714, endPoint y: 323, distance: 65.6
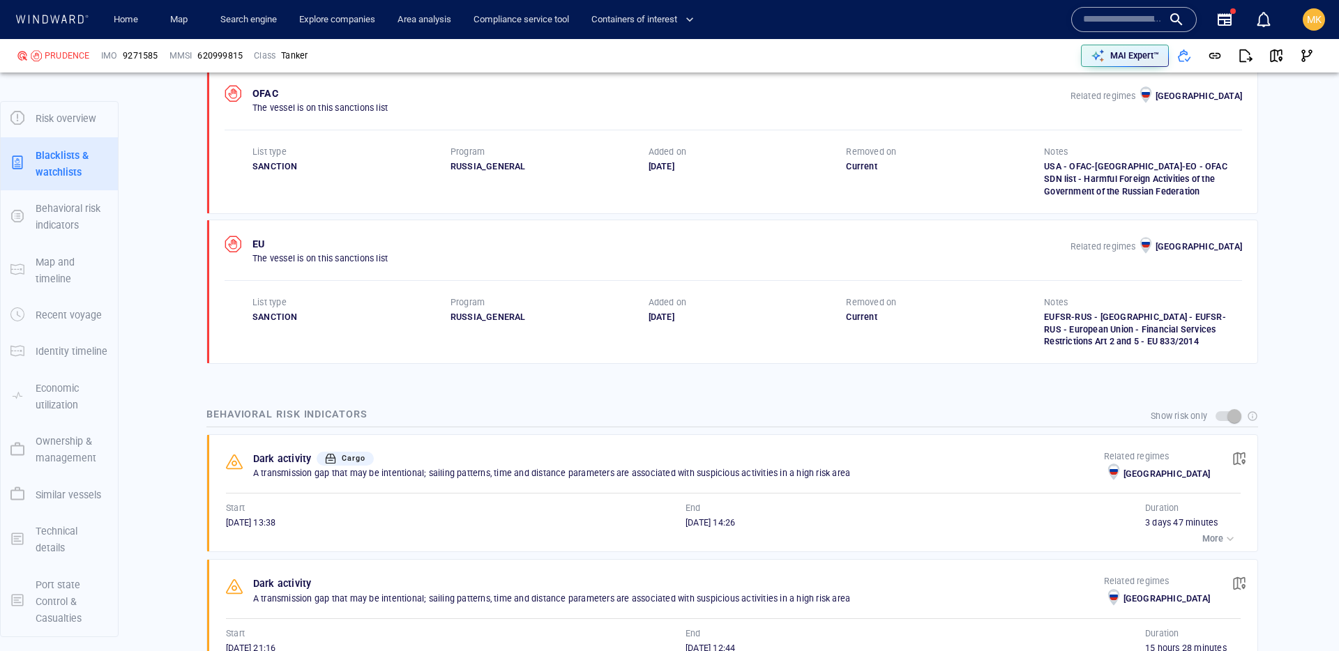
click at [714, 323] on div "Added on [DATE]" at bounding box center [748, 322] width 198 height 52
drag, startPoint x: 84, startPoint y: 55, endPoint x: 27, endPoint y: 56, distance: 56.5
click at [27, 56] on div "PRUDENCE" at bounding box center [53, 56] width 73 height 13
click at [92, 53] on div "PRUDENCE" at bounding box center [53, 56] width 84 height 24
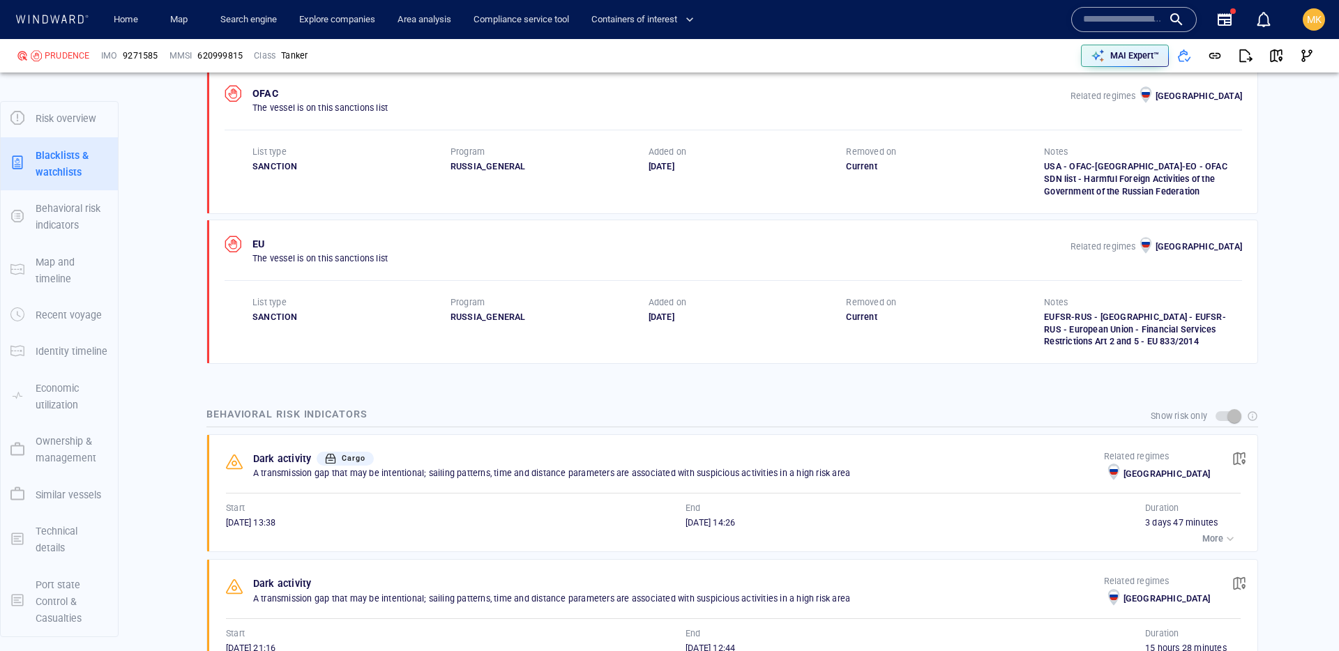
click at [56, 54] on div "PRUDENCE" at bounding box center [67, 56] width 45 height 13
copy div "PRUDENCE"
click at [137, 52] on span "9271585" at bounding box center [140, 56] width 35 height 13
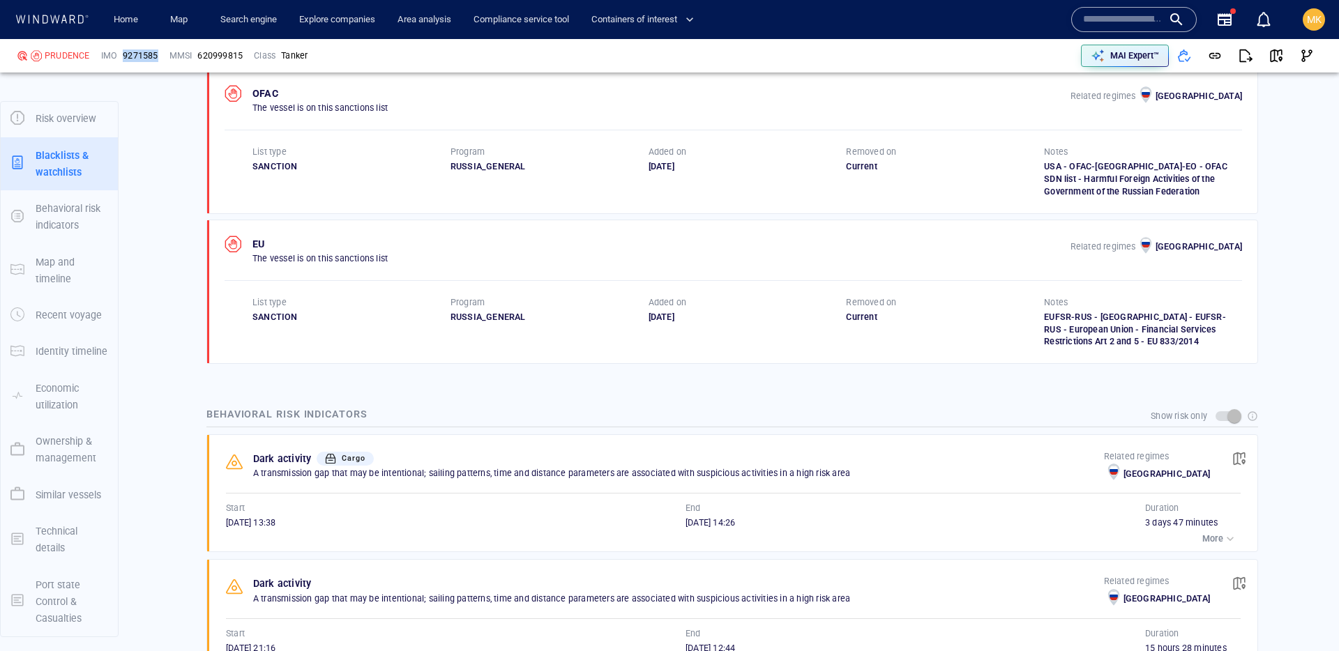
copy span "9271585"
drag, startPoint x: 275, startPoint y: 321, endPoint x: 285, endPoint y: 318, distance: 10.8
click at [285, 318] on div "SANCTION" at bounding box center [352, 317] width 198 height 13
drag, startPoint x: 356, startPoint y: 315, endPoint x: 465, endPoint y: 319, distance: 108.9
click at [465, 319] on div "List type SANCTION Program [GEOGRAPHIC_DATA] Added on [DATE] Removed on Current…" at bounding box center [748, 322] width 990 height 52
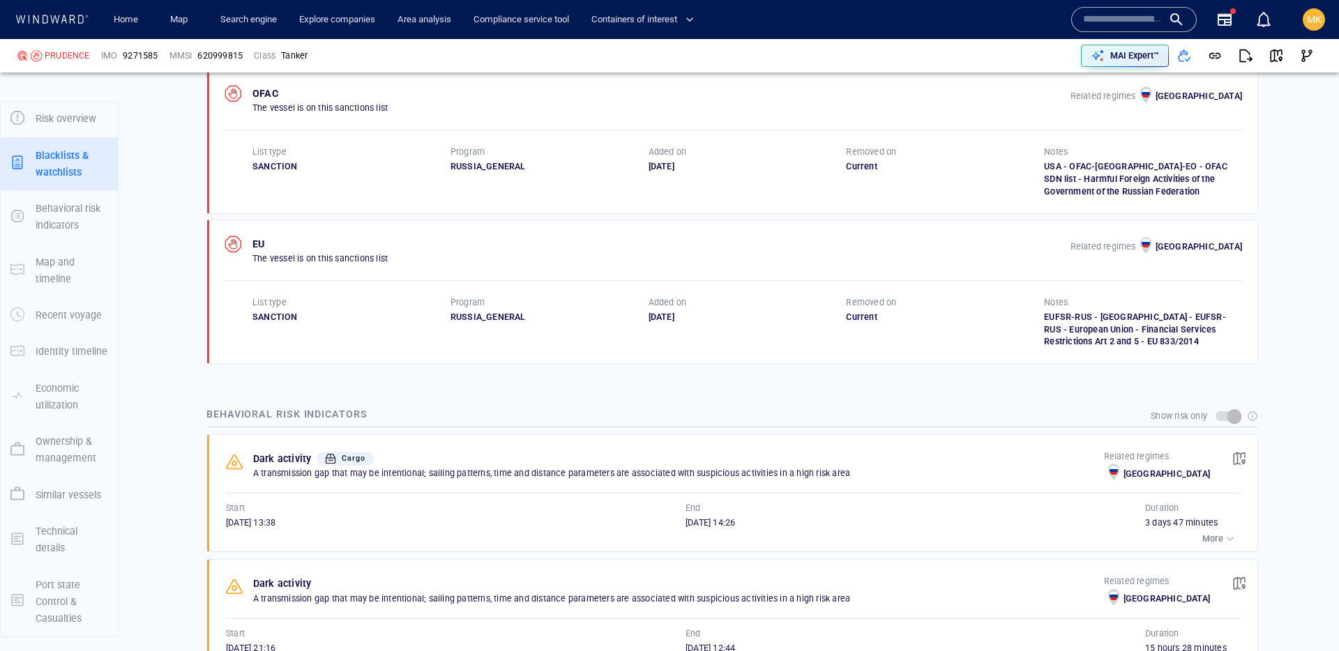
click at [466, 318] on div "RUSSIA_GENERAL" at bounding box center [550, 317] width 198 height 13
drag, startPoint x: 40, startPoint y: 54, endPoint x: 160, endPoint y: 56, distance: 120.0
click at [160, 56] on div "PRUDENCE IMO 9271585 MMSI 620999815 Class Tanker" at bounding box center [341, 56] width 661 height 42
copy div "PRUDENCE IMO 9271585"
